Goal: Book appointment/travel/reservation

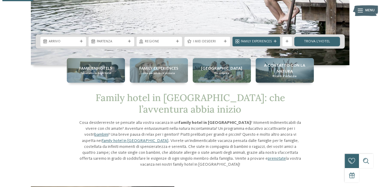
scroll to position [116, 0]
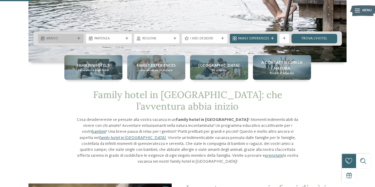
click at [78, 39] on icon at bounding box center [78, 38] width 3 height 3
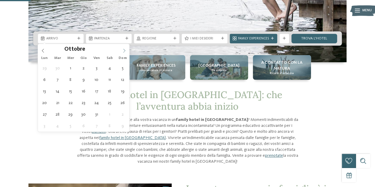
click at [125, 51] on icon at bounding box center [124, 51] width 4 height 4
type input "****"
click at [125, 51] on icon at bounding box center [124, 51] width 4 height 4
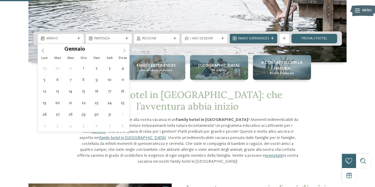
click at [125, 51] on icon at bounding box center [124, 51] width 4 height 4
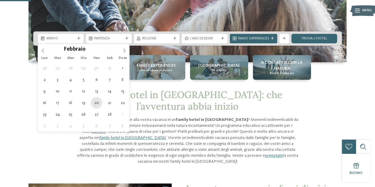
type div "20.02.2026"
type input "****"
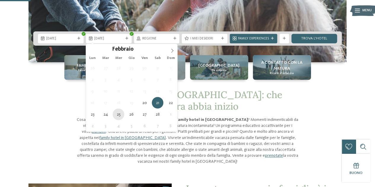
type div "25.02.2026"
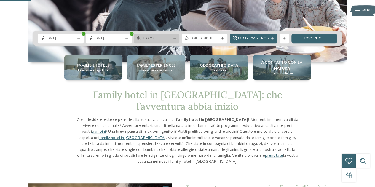
click at [164, 40] on span "Regione" at bounding box center [156, 38] width 29 height 5
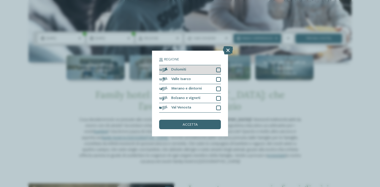
click at [188, 69] on div "Dolomiti" at bounding box center [190, 69] width 62 height 9
click at [188, 124] on span "accetta" at bounding box center [189, 125] width 15 height 4
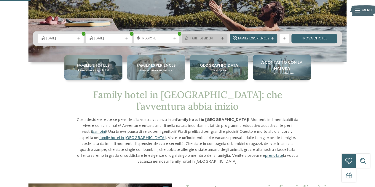
click at [203, 39] on span "I miei desideri" at bounding box center [204, 38] width 29 height 5
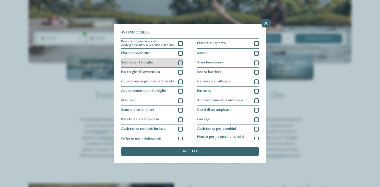
click at [180, 63] on div at bounding box center [180, 63] width 5 height 5
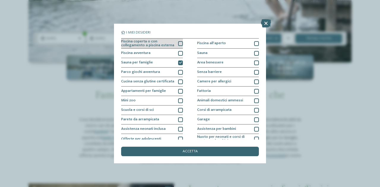
click at [176, 42] on div "Piscina coperta o con collegamento a piscina esterna" at bounding box center [152, 44] width 62 height 10
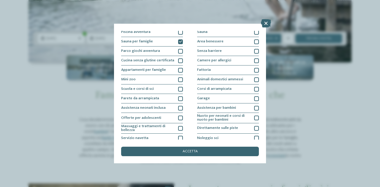
scroll to position [21, 0]
click at [175, 98] on div "Parete da arrampicata" at bounding box center [152, 98] width 62 height 9
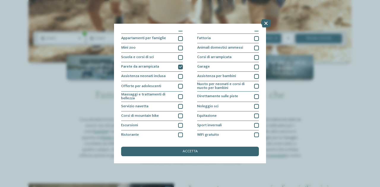
scroll to position [53, 0]
click at [174, 93] on div "Massaggi e trattamenti di bellezza" at bounding box center [152, 96] width 62 height 10
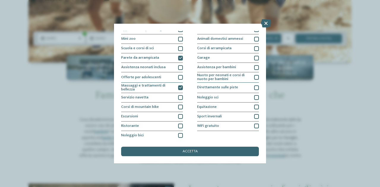
scroll to position [62, 0]
click at [179, 116] on div at bounding box center [180, 116] width 5 height 5
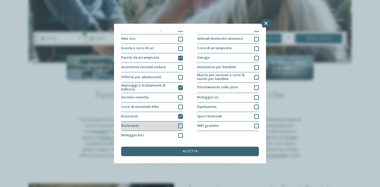
click at [178, 127] on div at bounding box center [180, 126] width 5 height 5
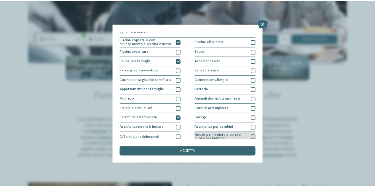
scroll to position [0, 0]
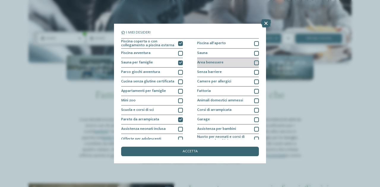
click at [238, 64] on div "Area benessere" at bounding box center [228, 62] width 62 height 9
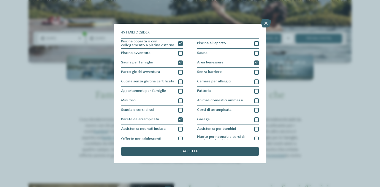
click at [183, 151] on span "accetta" at bounding box center [189, 152] width 15 height 4
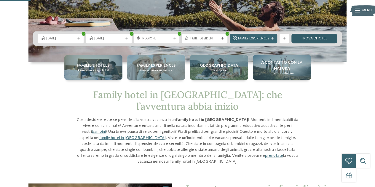
click at [320, 38] on link "trova l’hotel" at bounding box center [315, 38] width 46 height 9
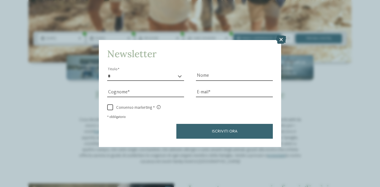
click at [281, 41] on icon at bounding box center [281, 40] width 10 height 8
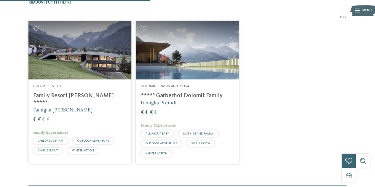
scroll to position [174, 0]
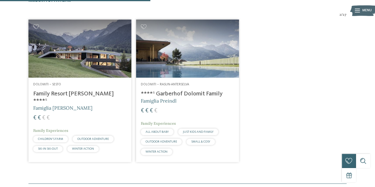
click at [68, 91] on h4 "Family Resort [PERSON_NAME] ****ˢ" at bounding box center [79, 98] width 93 height 14
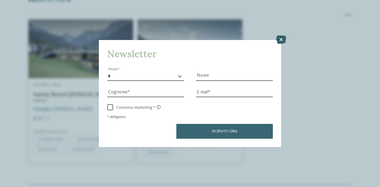
click at [279, 38] on icon at bounding box center [281, 40] width 10 height 8
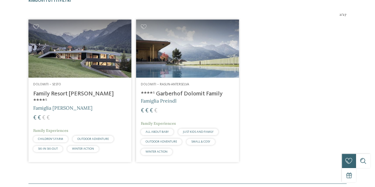
scroll to position [0, 0]
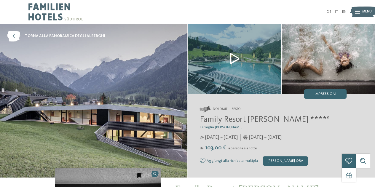
click at [231, 74] on img at bounding box center [234, 59] width 93 height 70
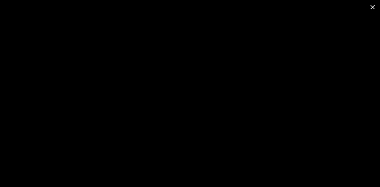
click at [372, 4] on span at bounding box center [372, 7] width 15 height 14
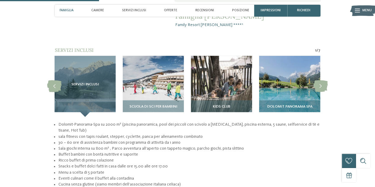
scroll to position [410, 0]
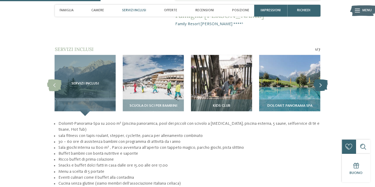
click at [320, 80] on icon at bounding box center [321, 86] width 15 height 12
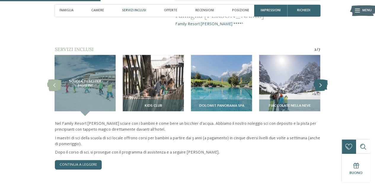
click at [320, 80] on icon at bounding box center [321, 86] width 15 height 12
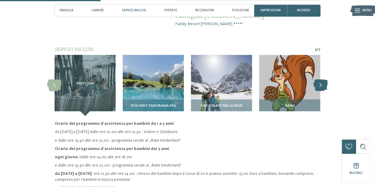
click at [320, 80] on icon at bounding box center [321, 86] width 15 height 12
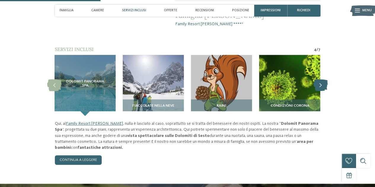
click at [320, 80] on icon at bounding box center [321, 86] width 15 height 12
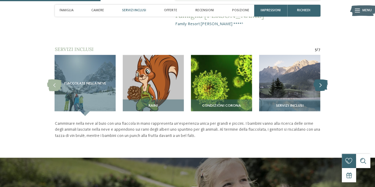
click at [320, 80] on icon at bounding box center [321, 86] width 15 height 12
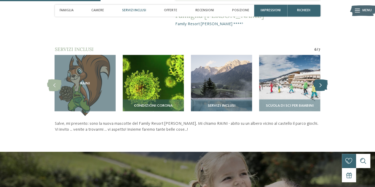
click at [320, 80] on icon at bounding box center [321, 86] width 15 height 12
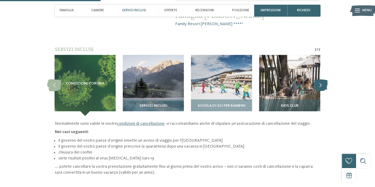
click at [320, 80] on icon at bounding box center [321, 86] width 15 height 12
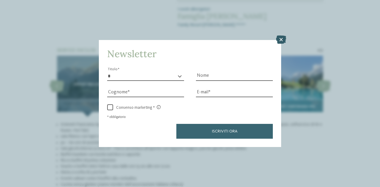
click at [283, 38] on icon at bounding box center [281, 40] width 10 height 8
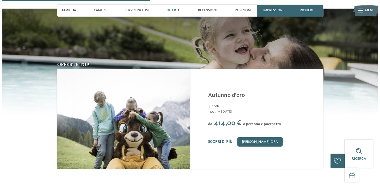
scroll to position [622, 0]
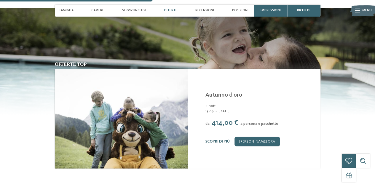
click at [222, 140] on link "Scopri di più" at bounding box center [218, 142] width 24 height 4
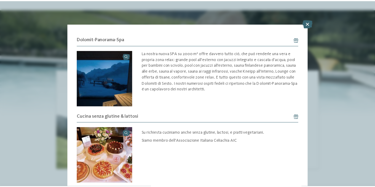
scroll to position [470, 0]
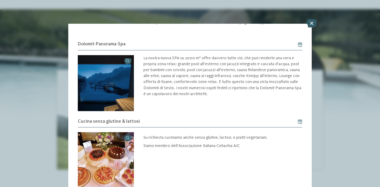
click at [308, 28] on div at bounding box center [312, 23] width 10 height 9
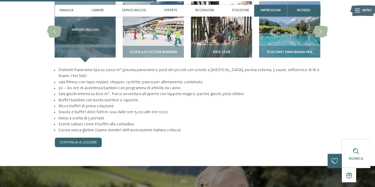
scroll to position [426, 0]
